Goal: Information Seeking & Learning: Learn about a topic

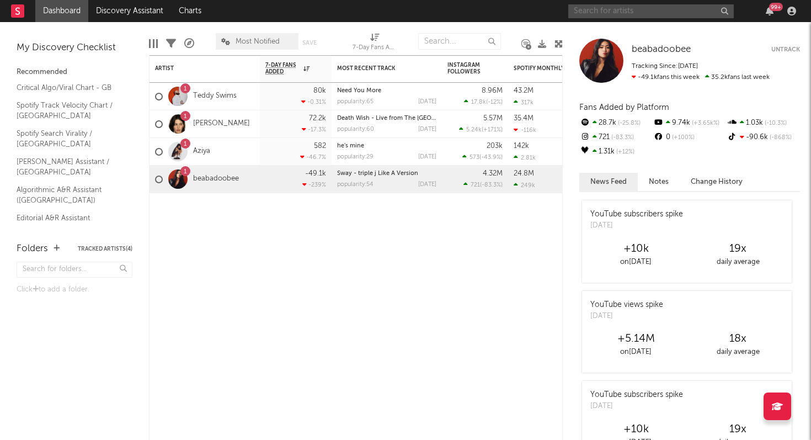
click at [604, 8] on input "text" at bounding box center [650, 11] width 165 height 14
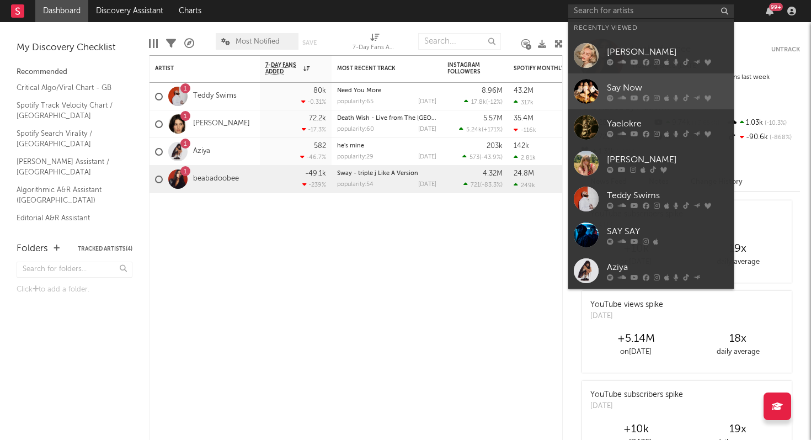
click at [615, 85] on div "Say Now" at bounding box center [667, 87] width 121 height 13
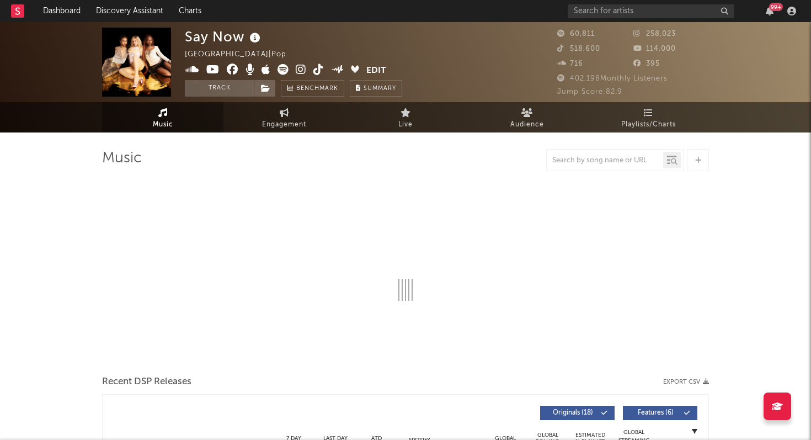
select select "6m"
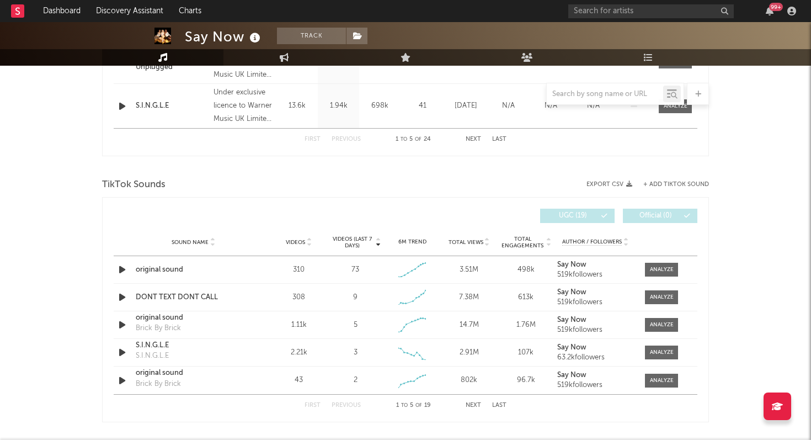
scroll to position [735, 0]
